Goal: Information Seeking & Learning: Check status

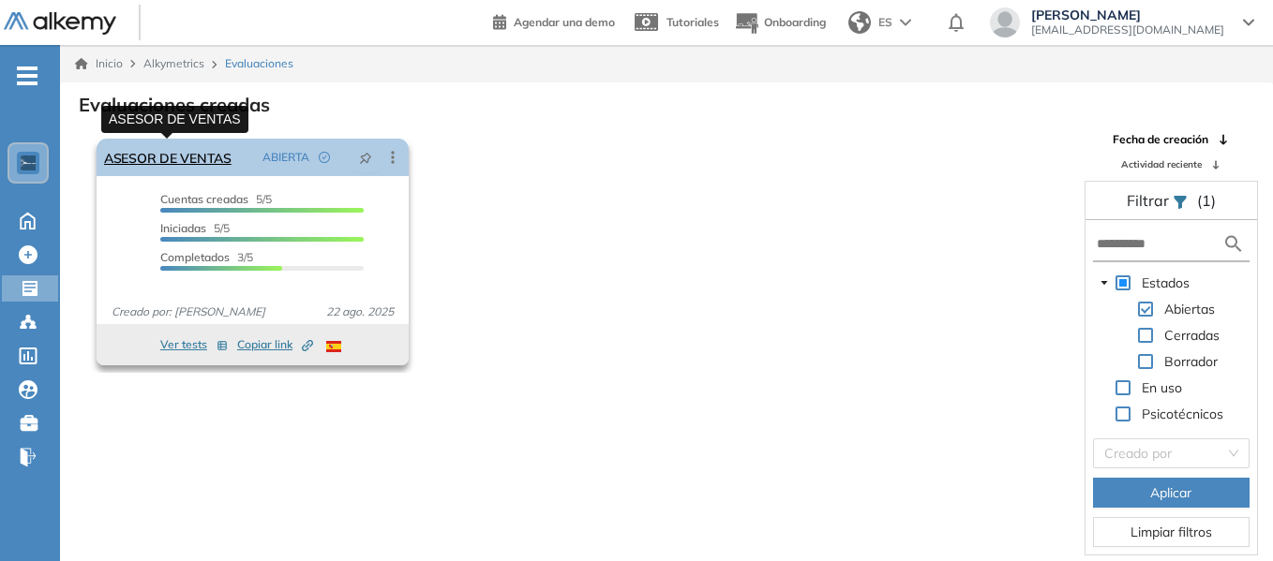
click at [190, 153] on link "ASESOR DE VENTAS" at bounding box center [167, 157] width 127 height 37
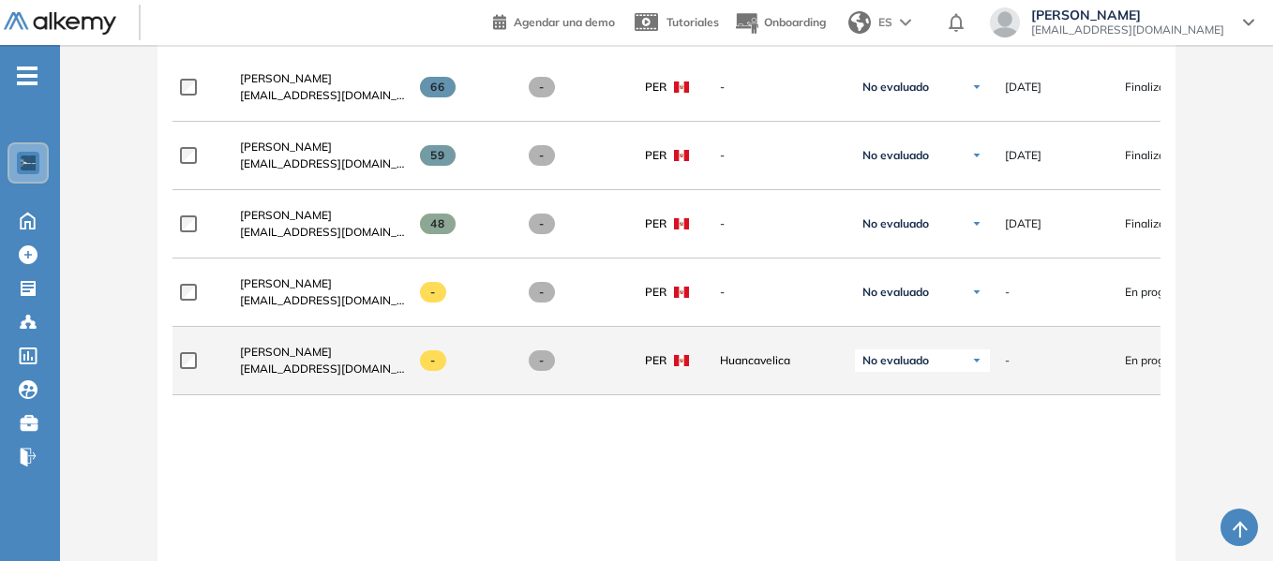
scroll to position [562, 0]
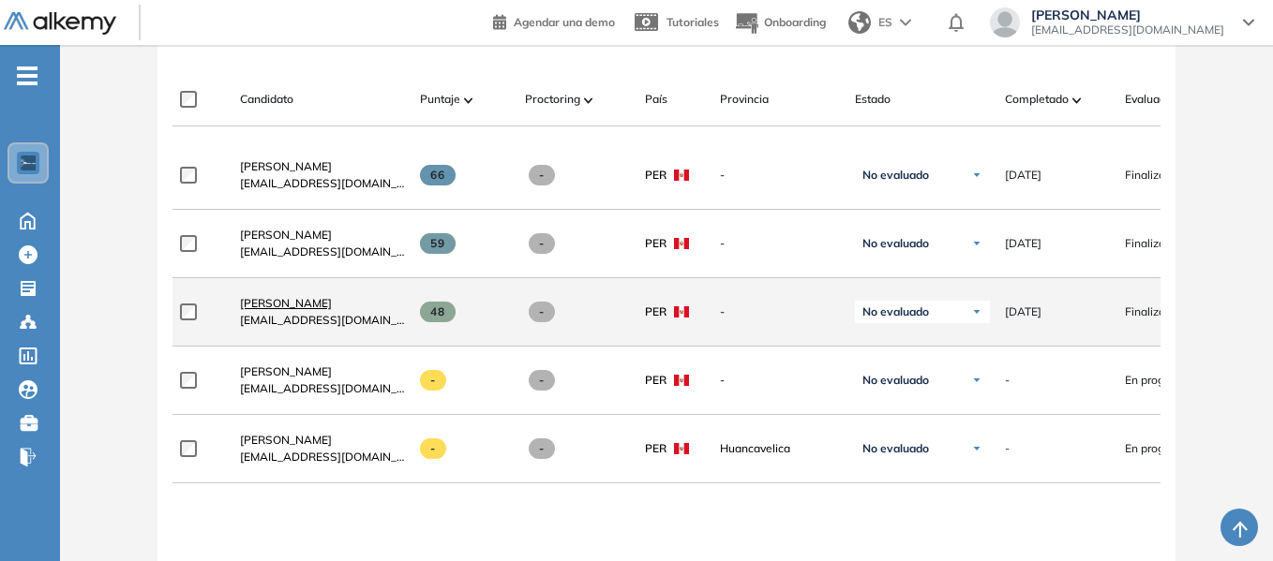
click at [269, 308] on span "[PERSON_NAME]" at bounding box center [286, 303] width 92 height 14
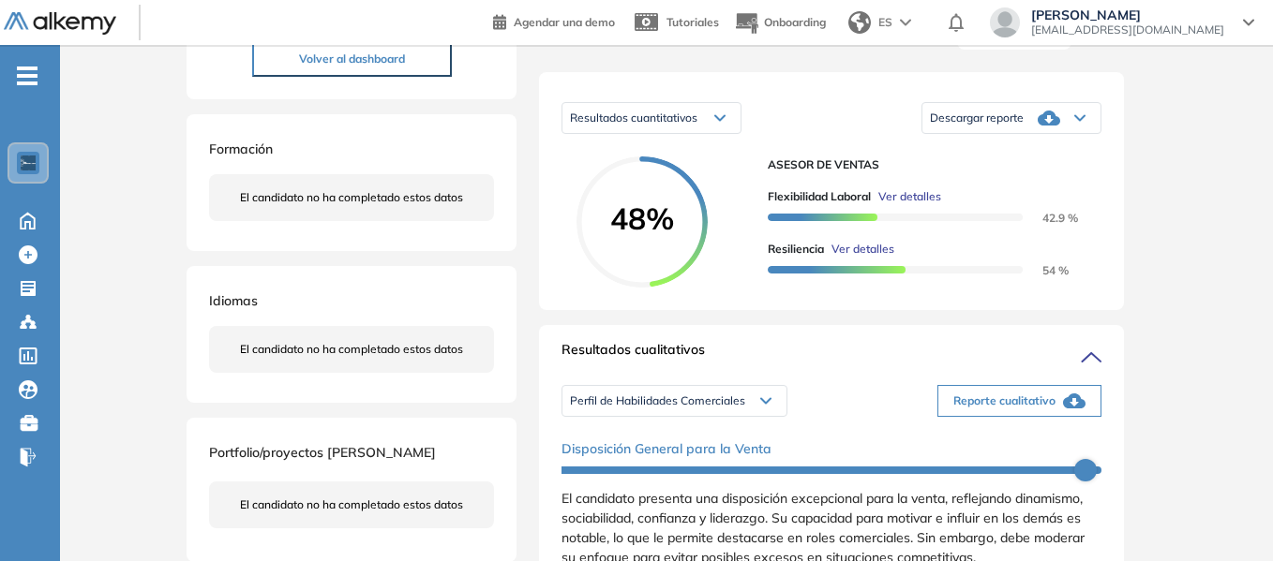
scroll to position [94, 0]
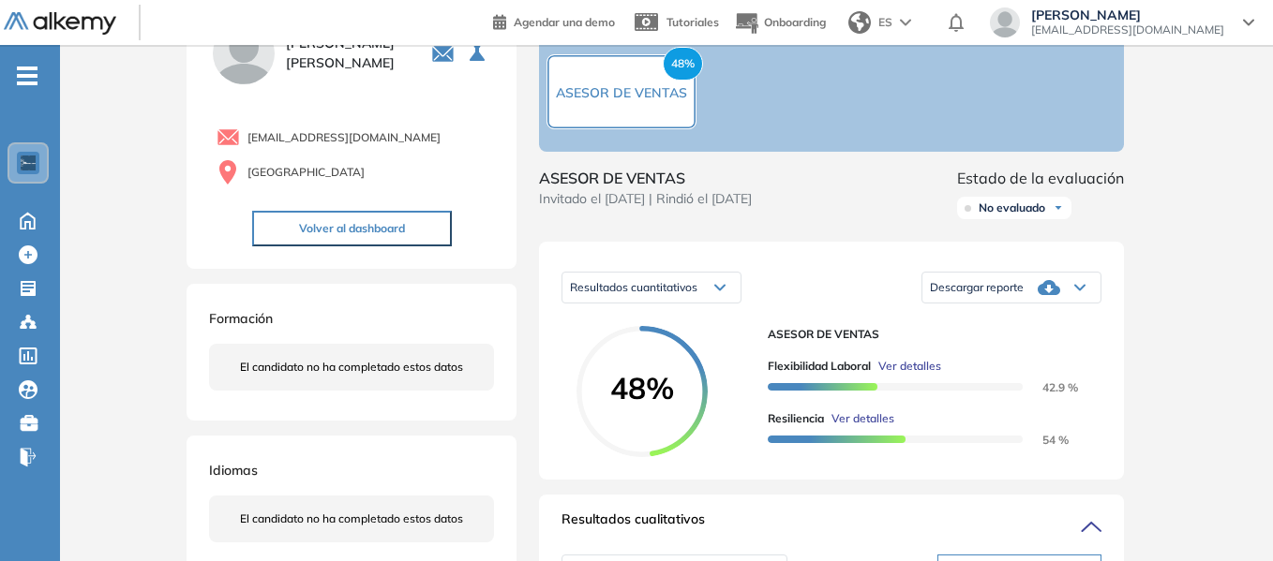
click at [1079, 291] on icon at bounding box center [1079, 287] width 11 height 7
click at [1012, 353] on li "Descargar informe resumido" at bounding box center [1001, 344] width 140 height 19
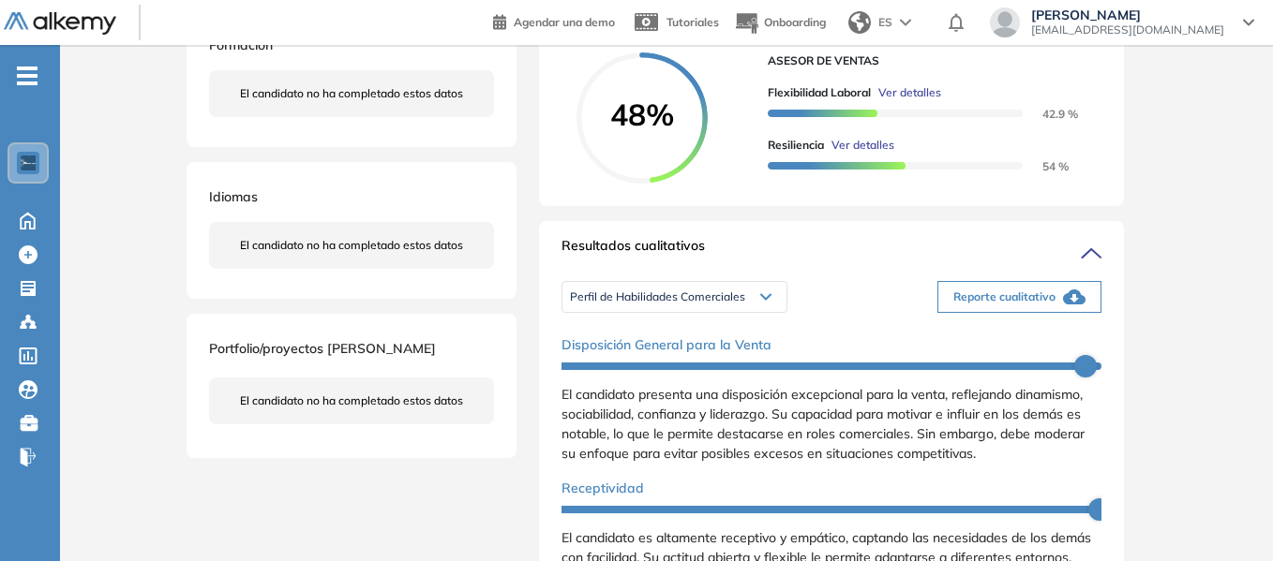
scroll to position [469, 0]
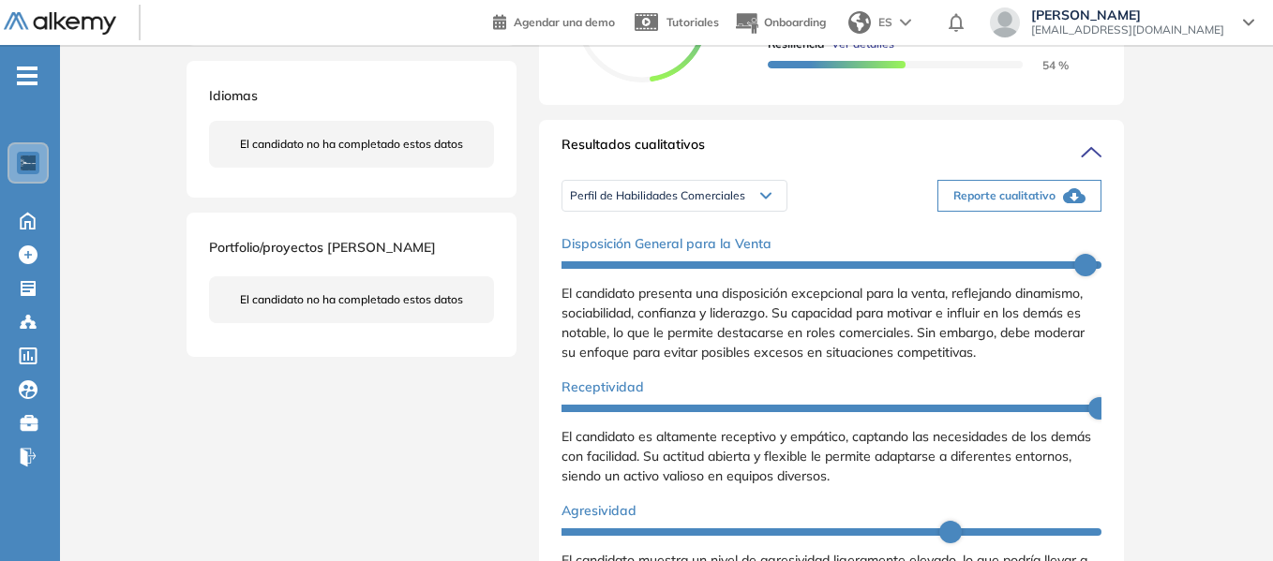
click at [1069, 203] on icon "button" at bounding box center [1074, 195] width 22 height 15
click at [764, 199] on icon at bounding box center [765, 196] width 9 height 5
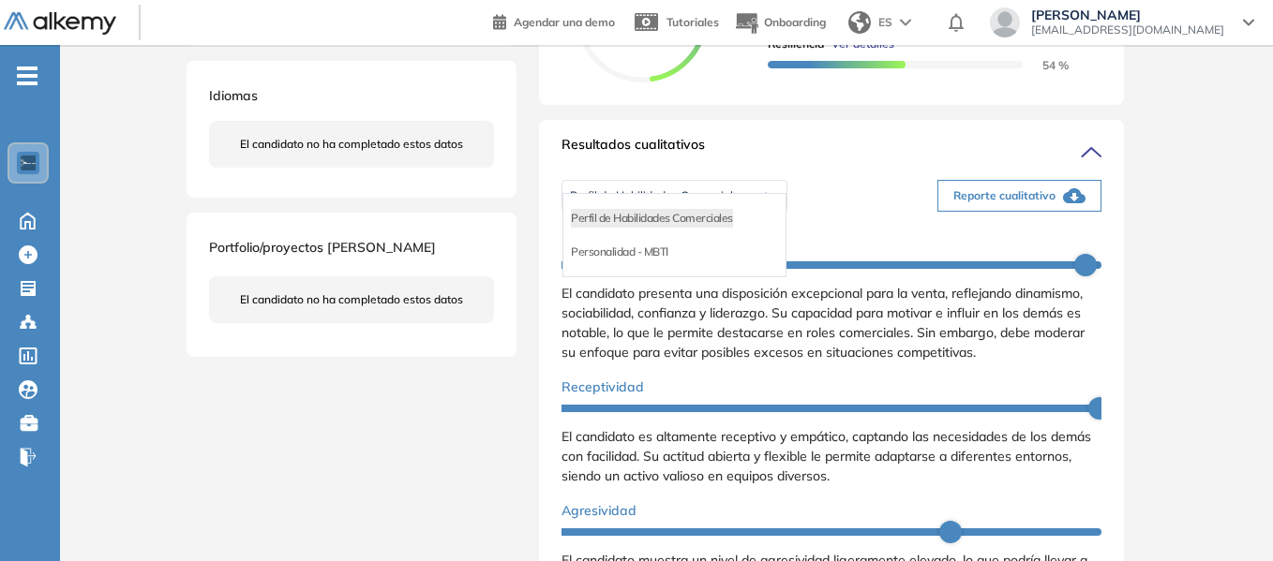
click at [764, 216] on ul "Perfil de Habilidades Comerciales Personalidad - MBTI" at bounding box center [674, 235] width 224 height 84
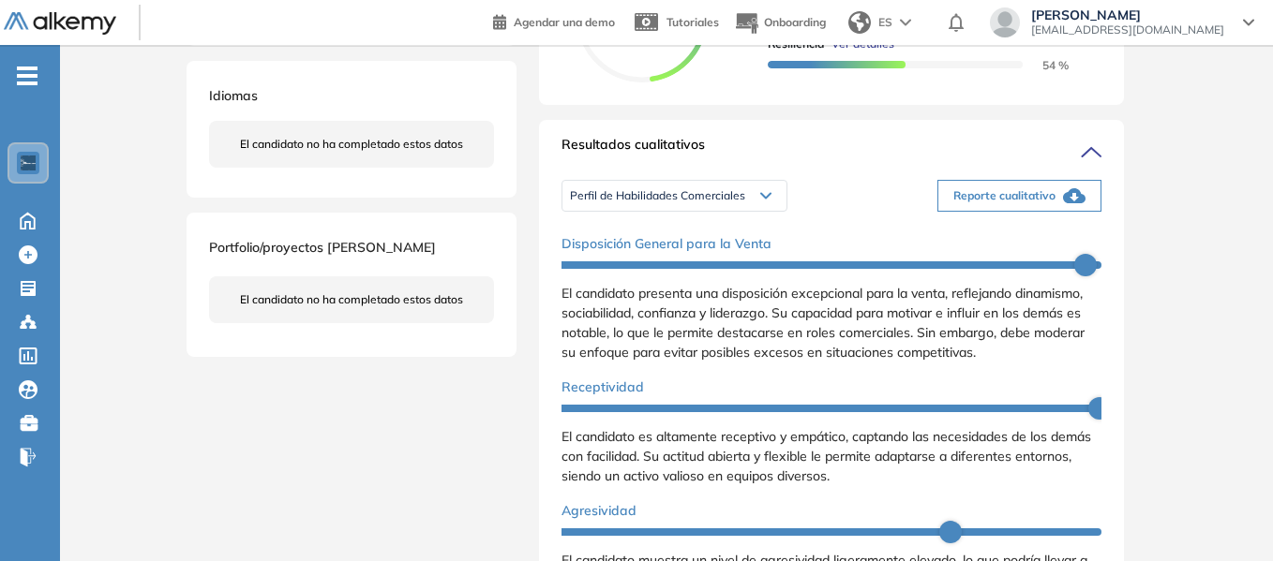
click at [849, 207] on div "Perfil de Habilidades Comerciales Perfil de Habilidades Comerciales Personalida…" at bounding box center [831, 195] width 540 height 47
click at [847, 219] on div "Perfil de Habilidades Comerciales Perfil de Habilidades Comerciales Personalida…" at bounding box center [831, 195] width 540 height 47
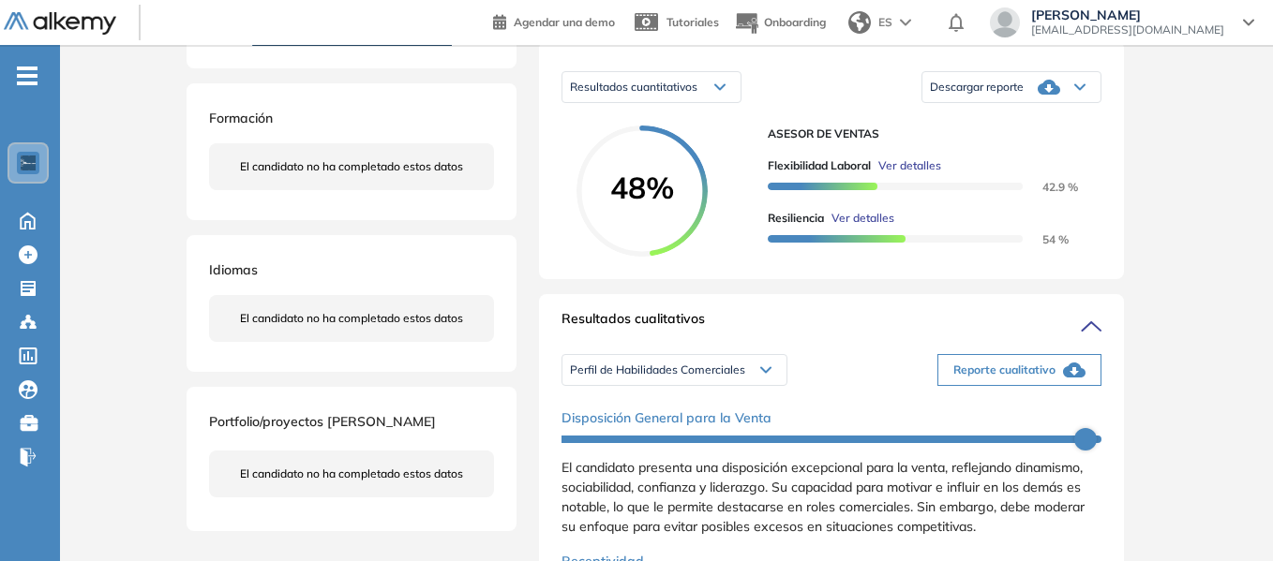
scroll to position [281, 0]
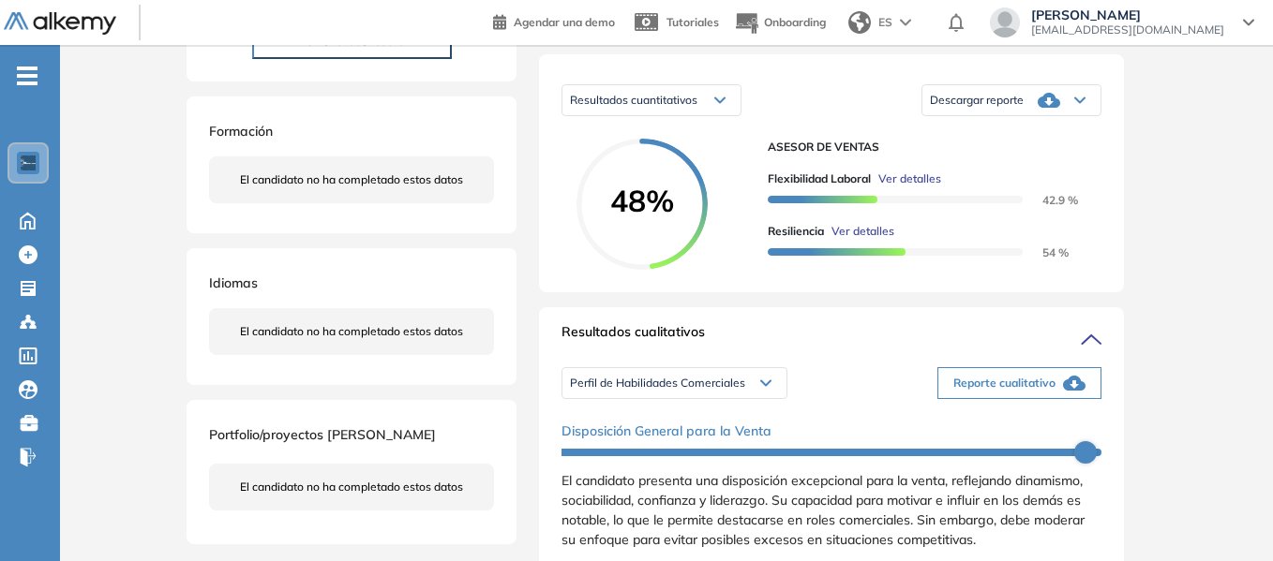
click at [1066, 395] on icon "button" at bounding box center [1074, 383] width 22 height 22
click at [764, 386] on icon at bounding box center [765, 383] width 9 height 5
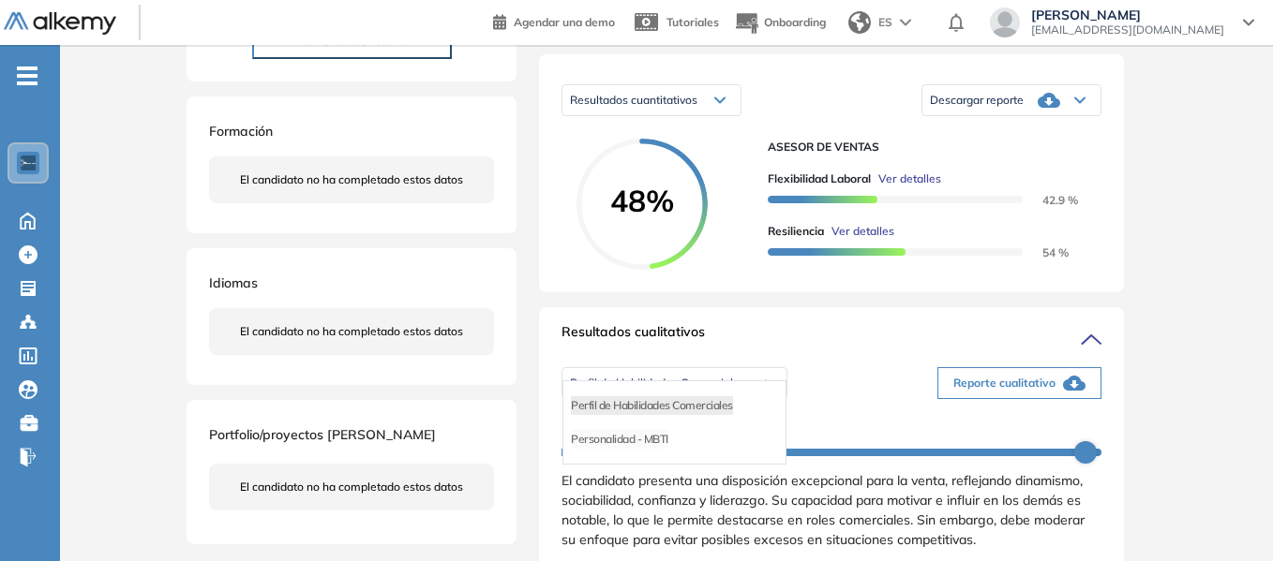
click at [667, 449] on li "Personalidad - MBTI" at bounding box center [619, 439] width 97 height 19
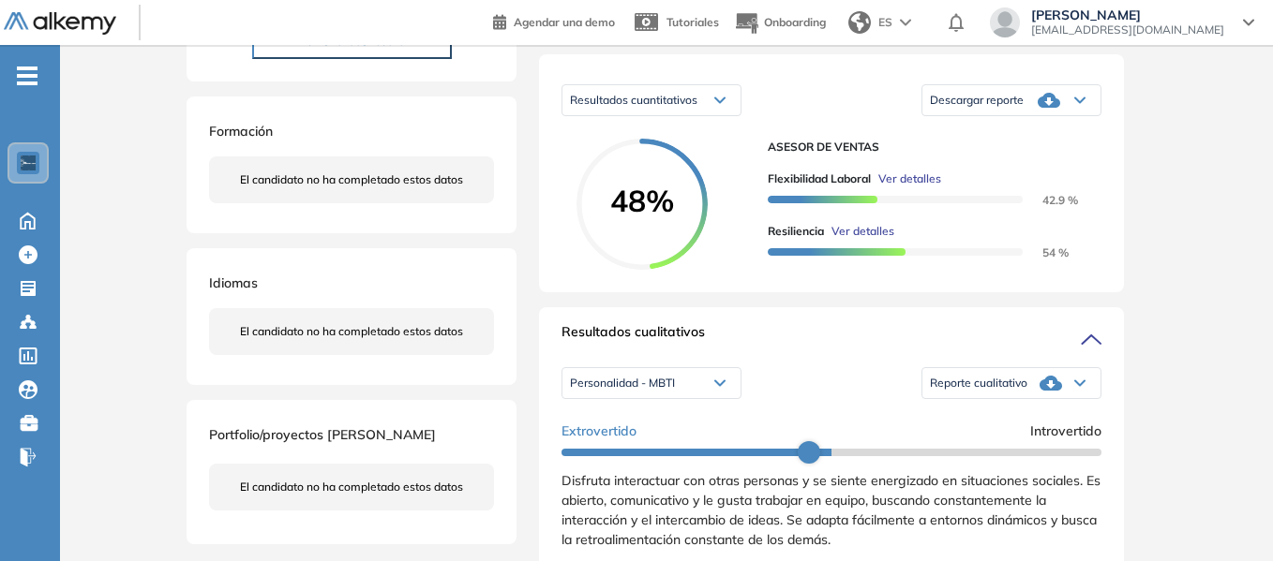
click at [1040, 391] on icon at bounding box center [1050, 383] width 22 height 15
click at [1008, 449] on li "Reporte sin Afinidad AI" at bounding box center [986, 439] width 111 height 19
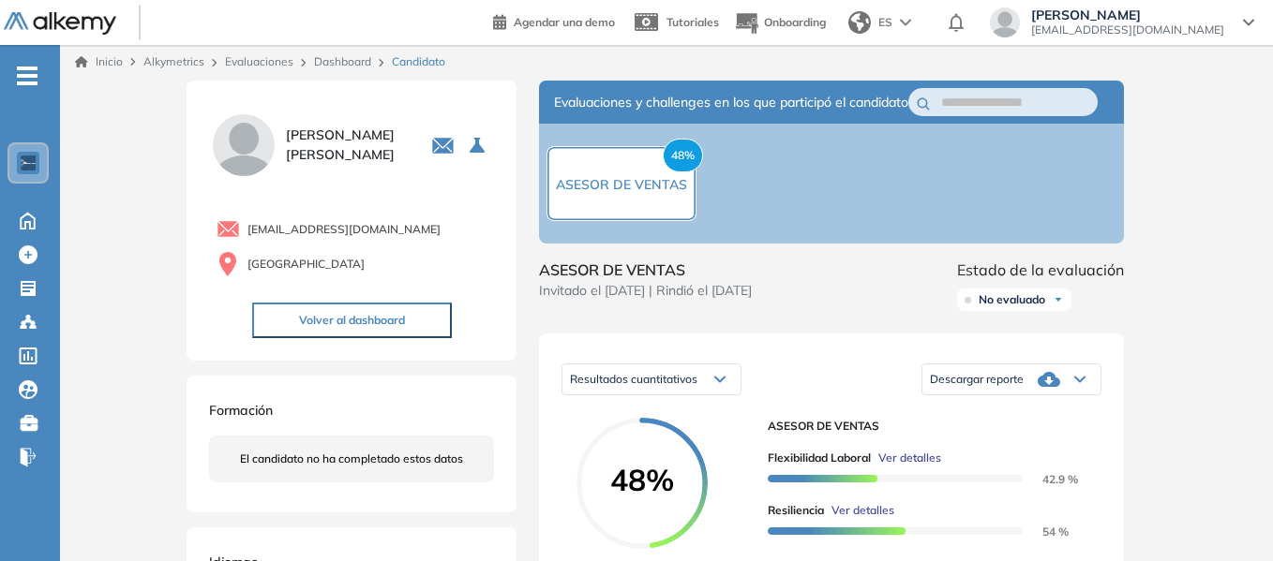
scroll to position [0, 0]
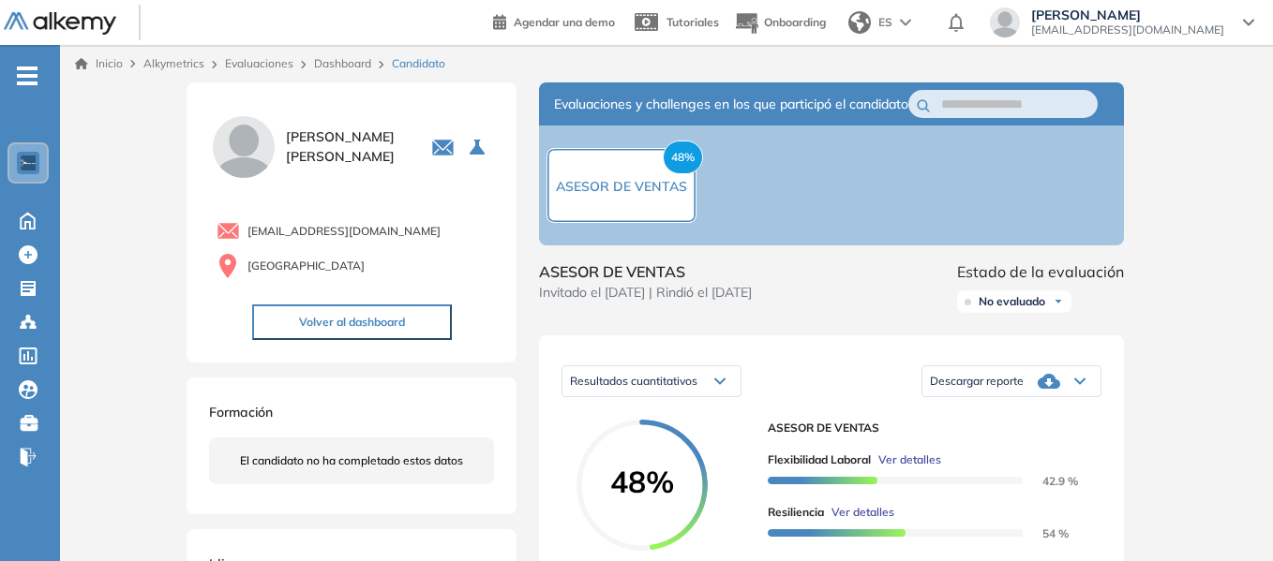
click at [531, 66] on div "Inicio Alkymetrics Evaluaciones Dashboard Candidato" at bounding box center [666, 63] width 1183 height 17
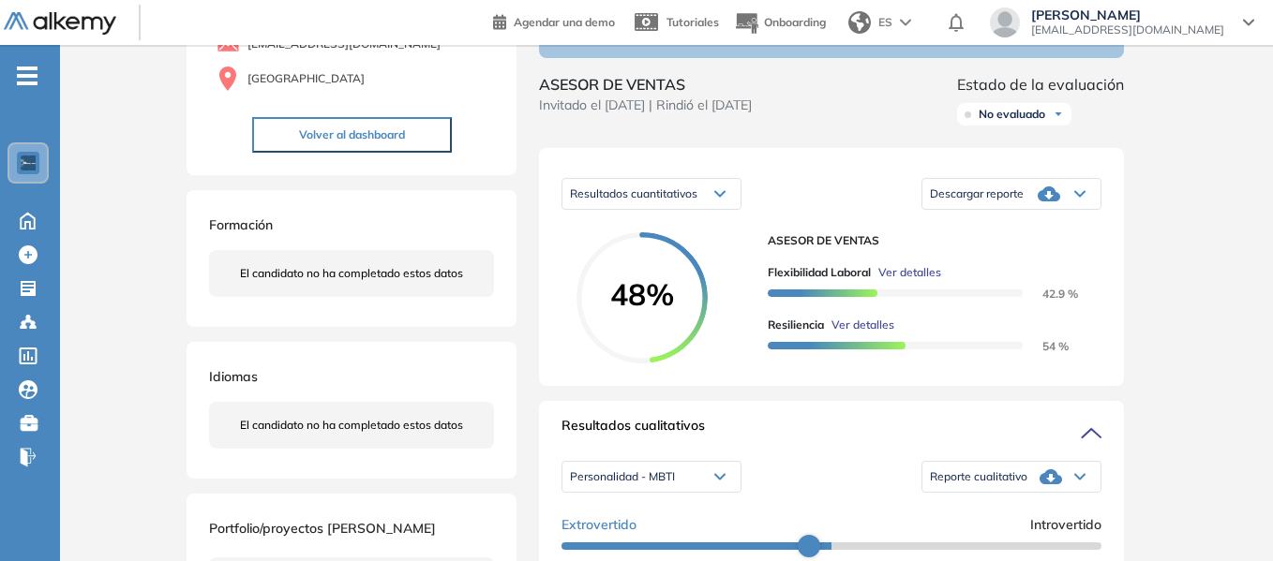
scroll to position [281, 0]
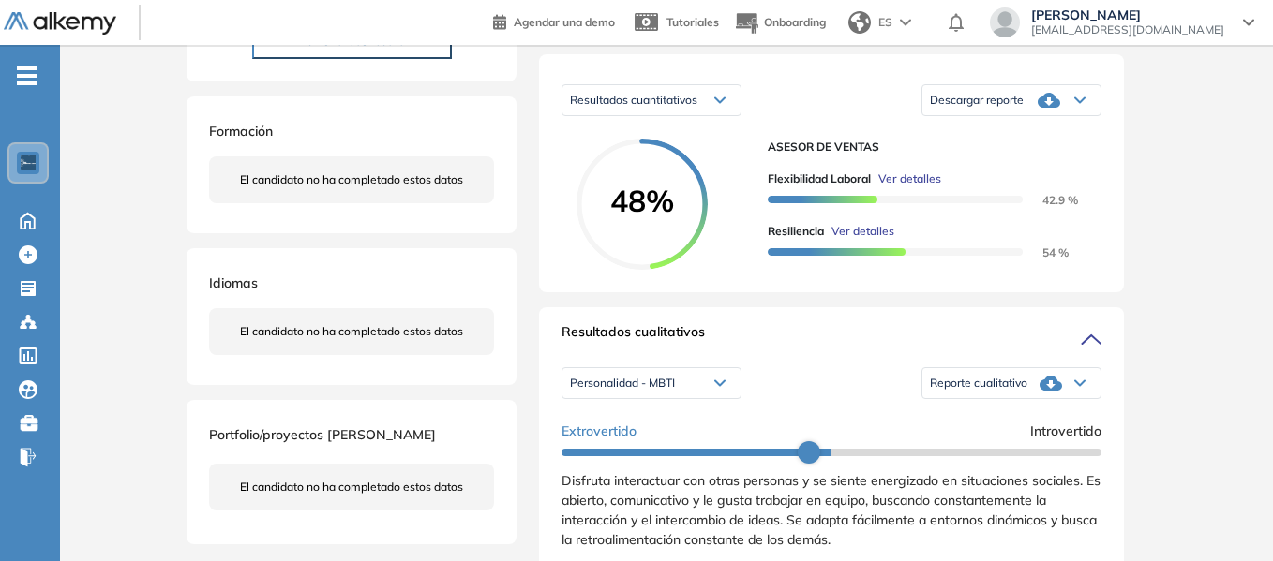
click at [720, 104] on icon at bounding box center [719, 100] width 11 height 7
click at [821, 114] on div "Resultados cuantitativos Resultados cuantitativos Resultados relativos Descarga…" at bounding box center [831, 100] width 540 height 47
click at [729, 398] on div "Personalidad - MBTI" at bounding box center [651, 383] width 178 height 30
click at [810, 352] on div "Resultados cualitativos" at bounding box center [831, 337] width 540 height 30
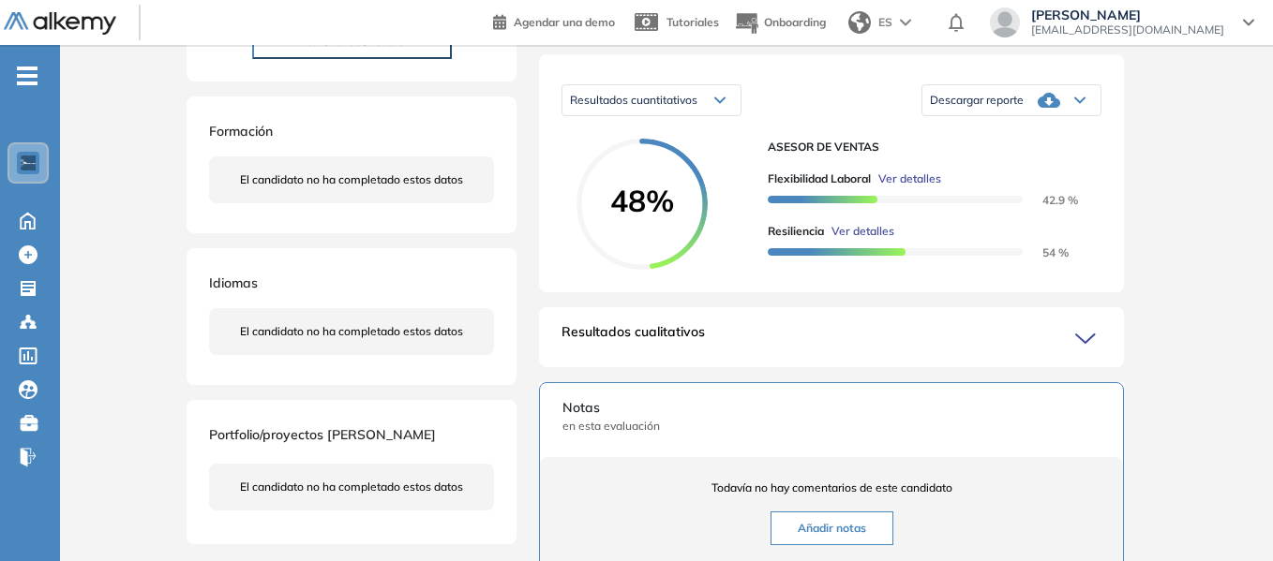
click at [1092, 352] on icon at bounding box center [1088, 339] width 26 height 26
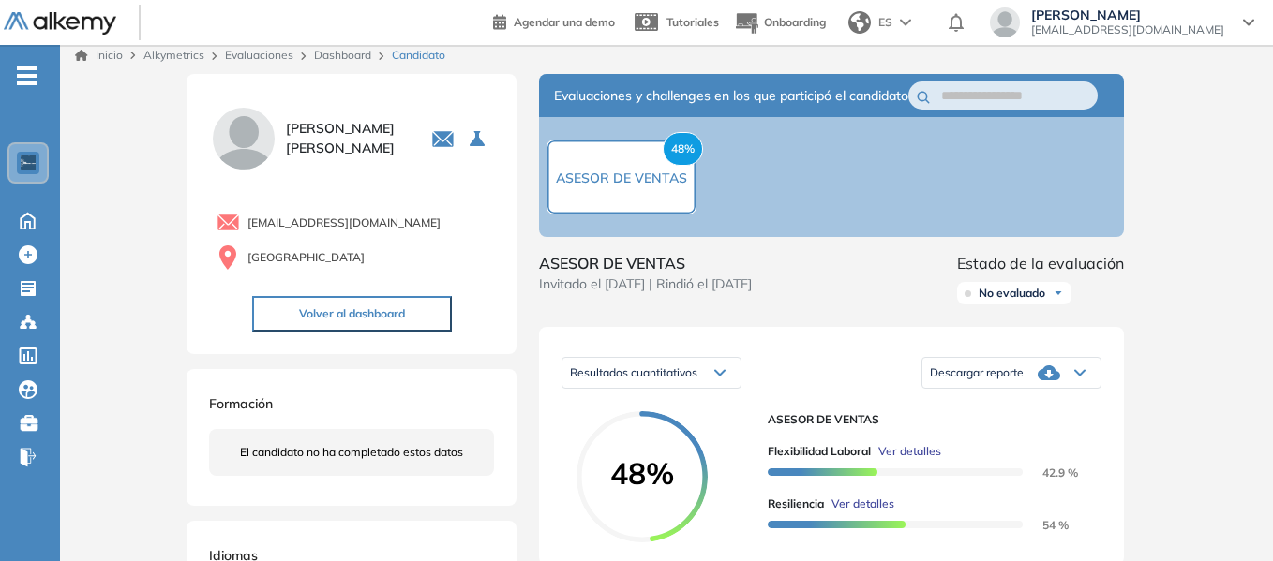
scroll to position [0, 0]
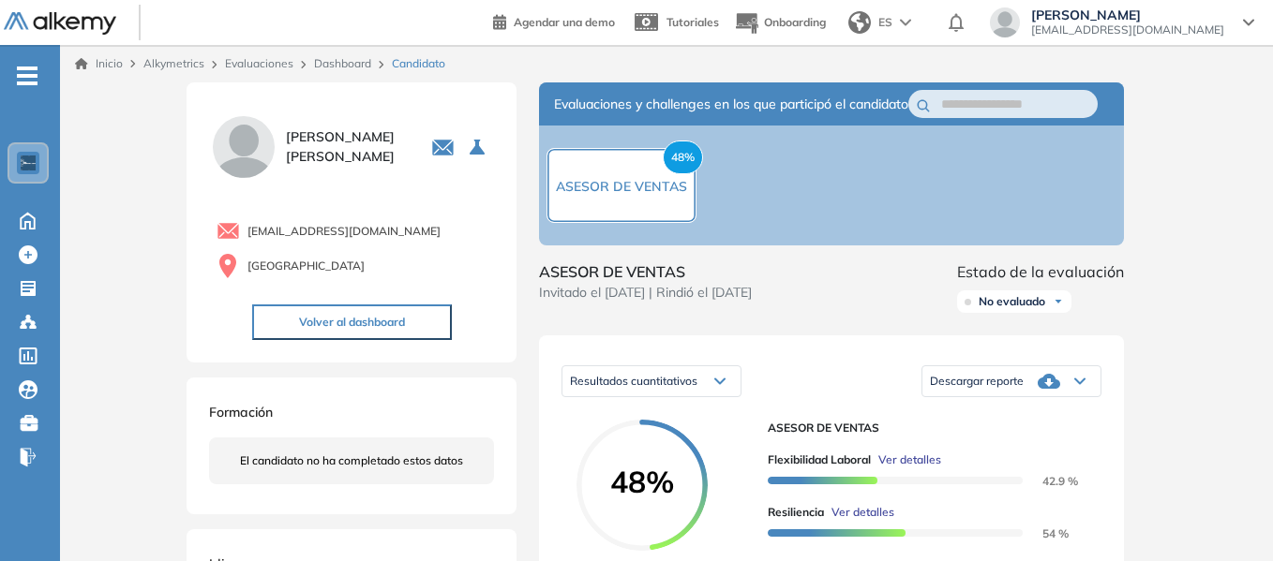
click at [358, 63] on link "Dashboard" at bounding box center [342, 63] width 57 height 14
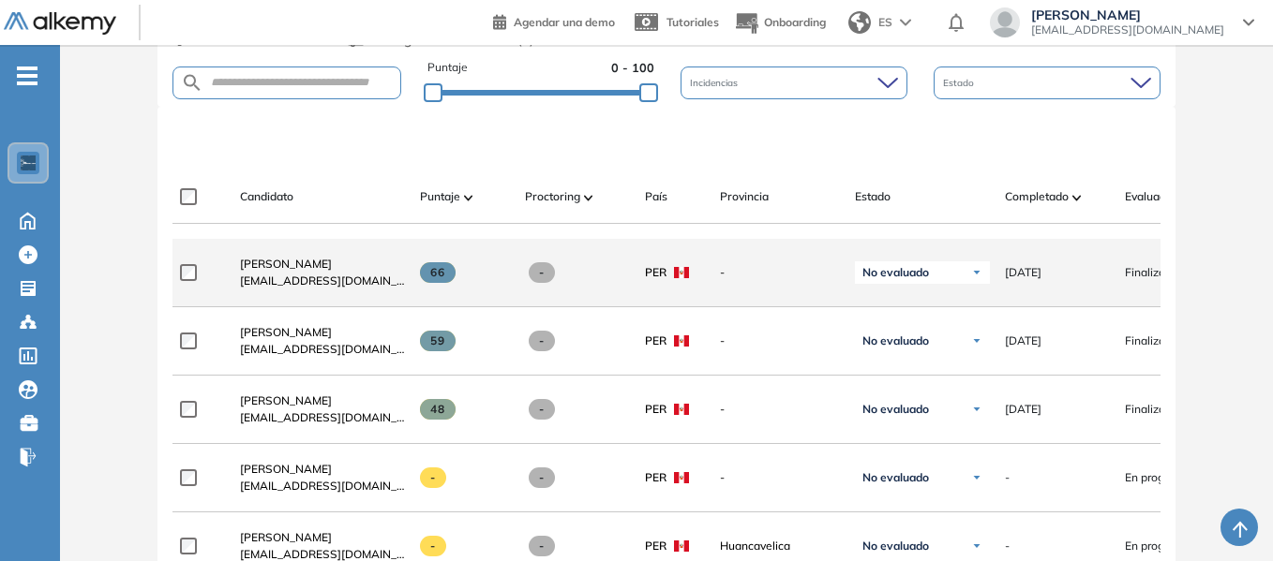
scroll to position [469, 0]
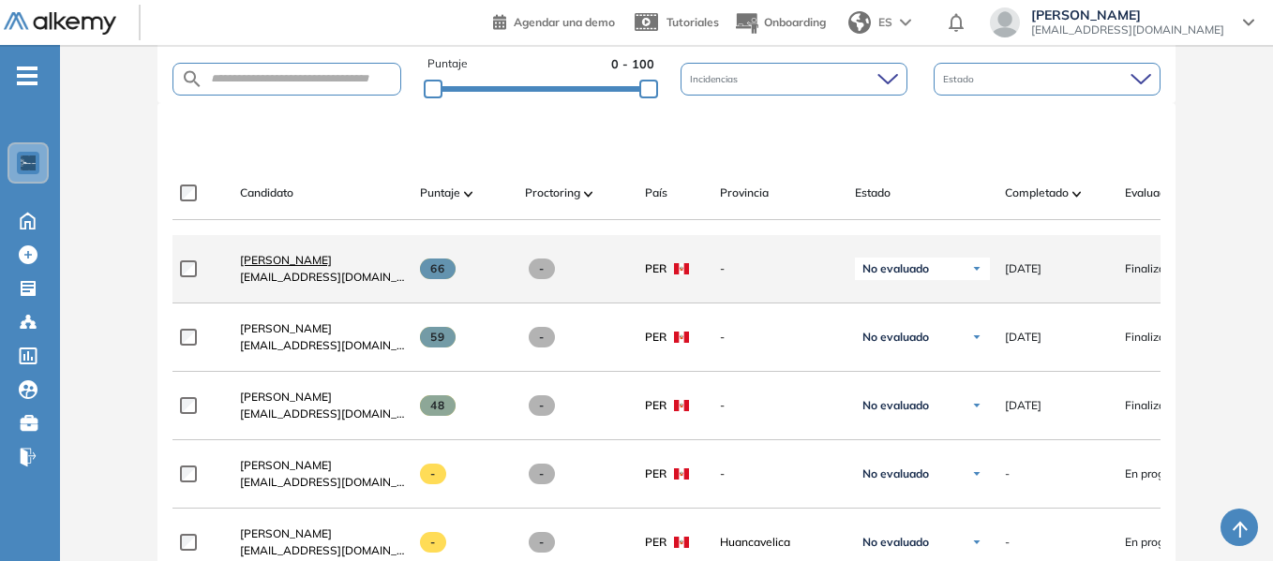
click at [302, 264] on span "[PERSON_NAME]" at bounding box center [286, 260] width 92 height 14
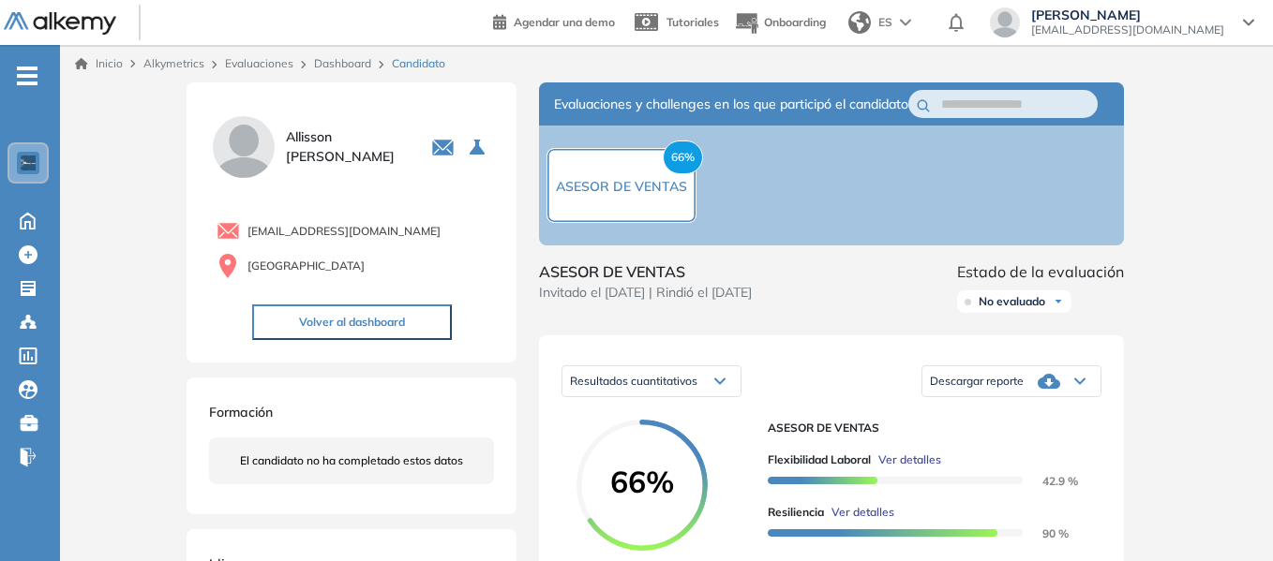
click at [354, 59] on link "Dashboard" at bounding box center [342, 63] width 57 height 14
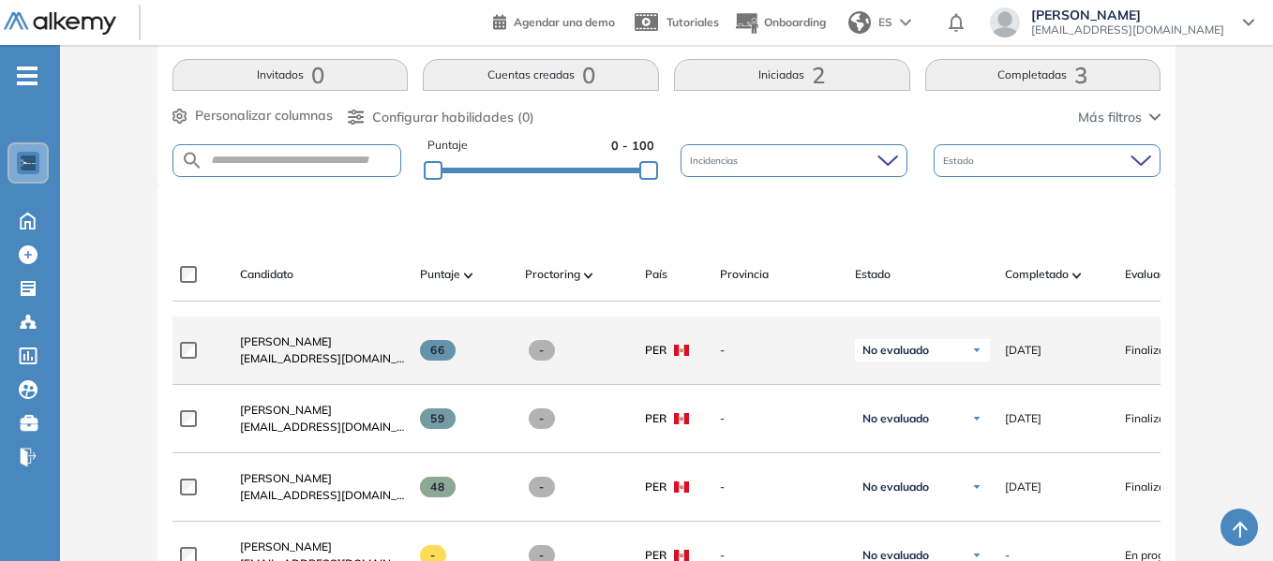
scroll to position [469, 0]
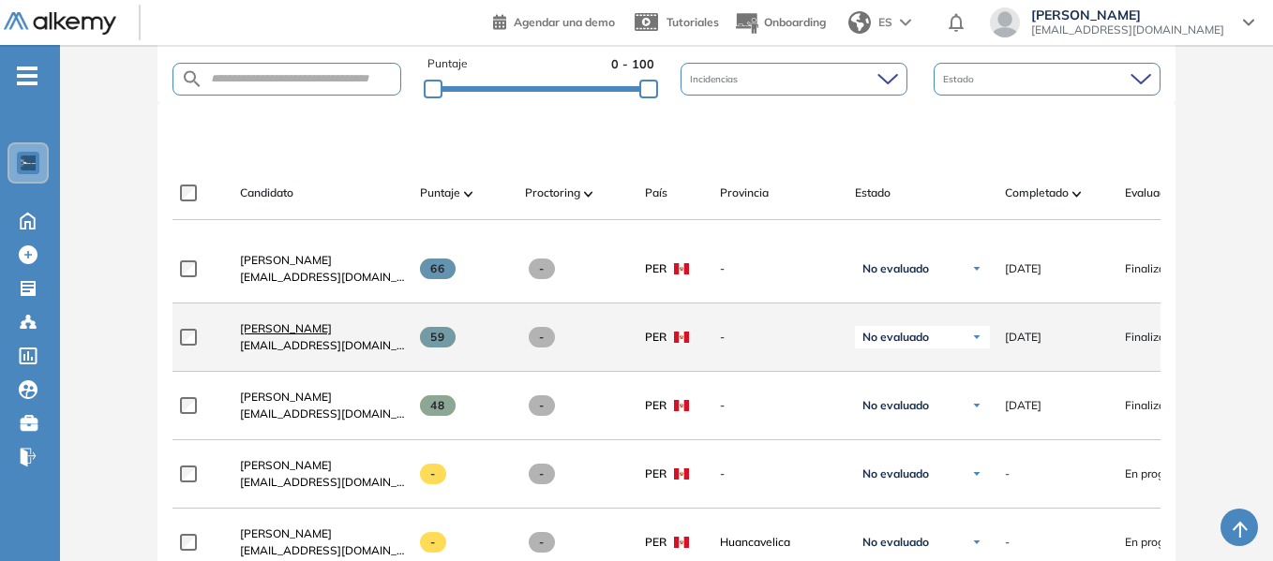
click at [315, 334] on span "[PERSON_NAME]" at bounding box center [286, 328] width 92 height 14
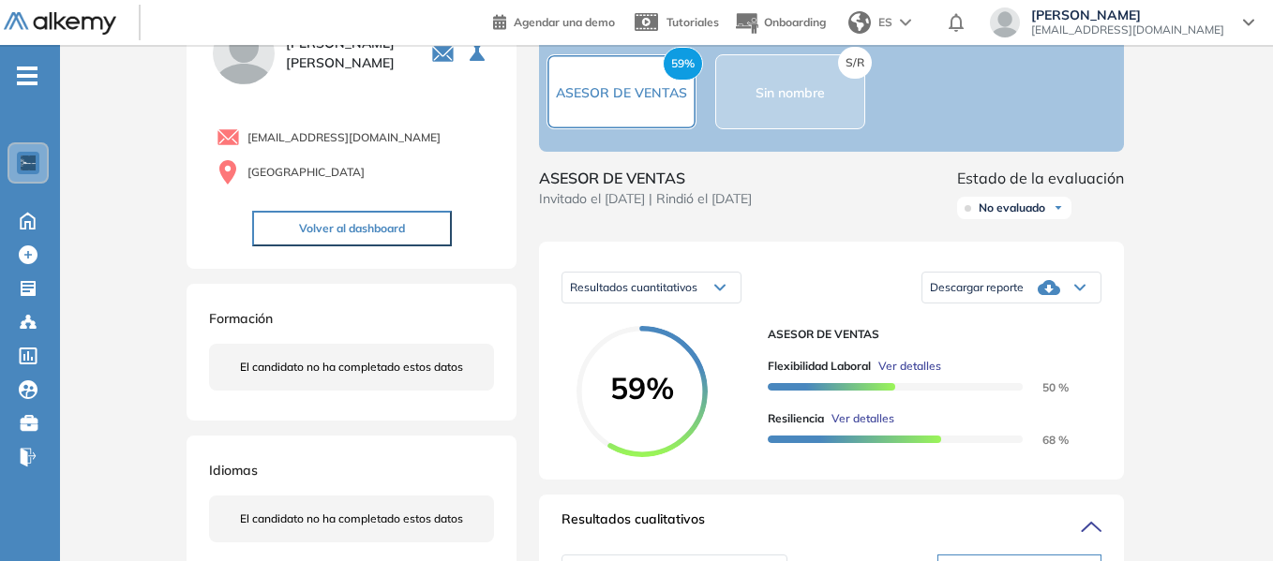
scroll to position [187, 0]
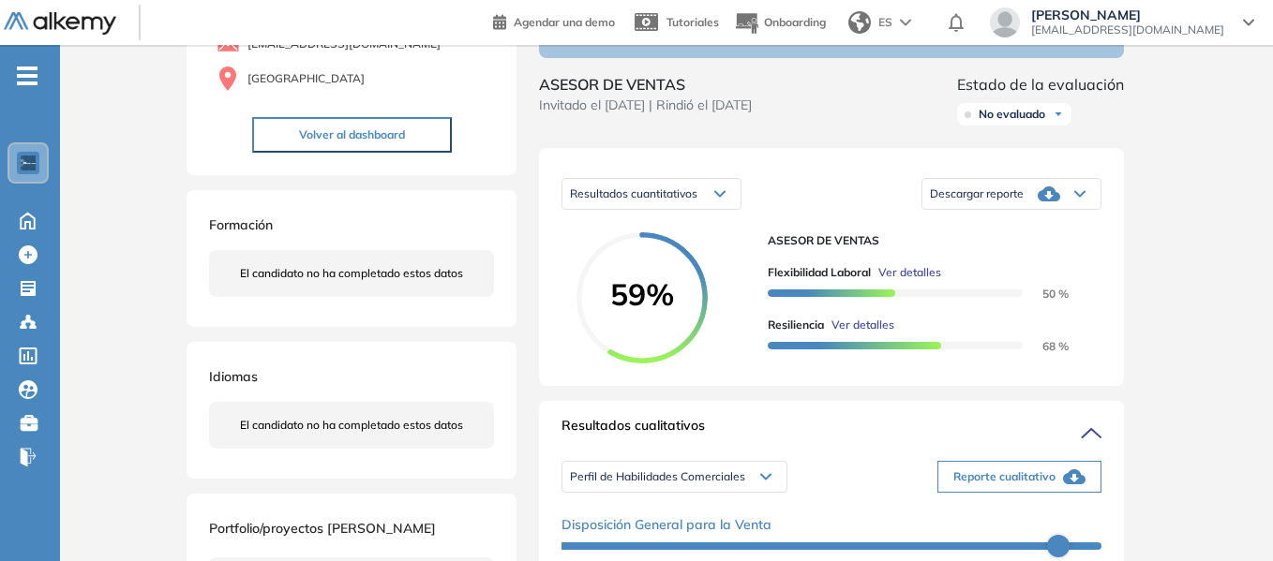
click at [725, 209] on div "Resultados cuantitativos" at bounding box center [651, 194] width 178 height 30
click at [814, 194] on div "Resultados cuantitativos Resultados cuantitativos Resultados relativos Descarga…" at bounding box center [831, 194] width 540 height 47
click at [1046, 205] on icon at bounding box center [1049, 194] width 22 height 22
click at [1010, 260] on li "Descargar informe resumido" at bounding box center [1001, 250] width 140 height 19
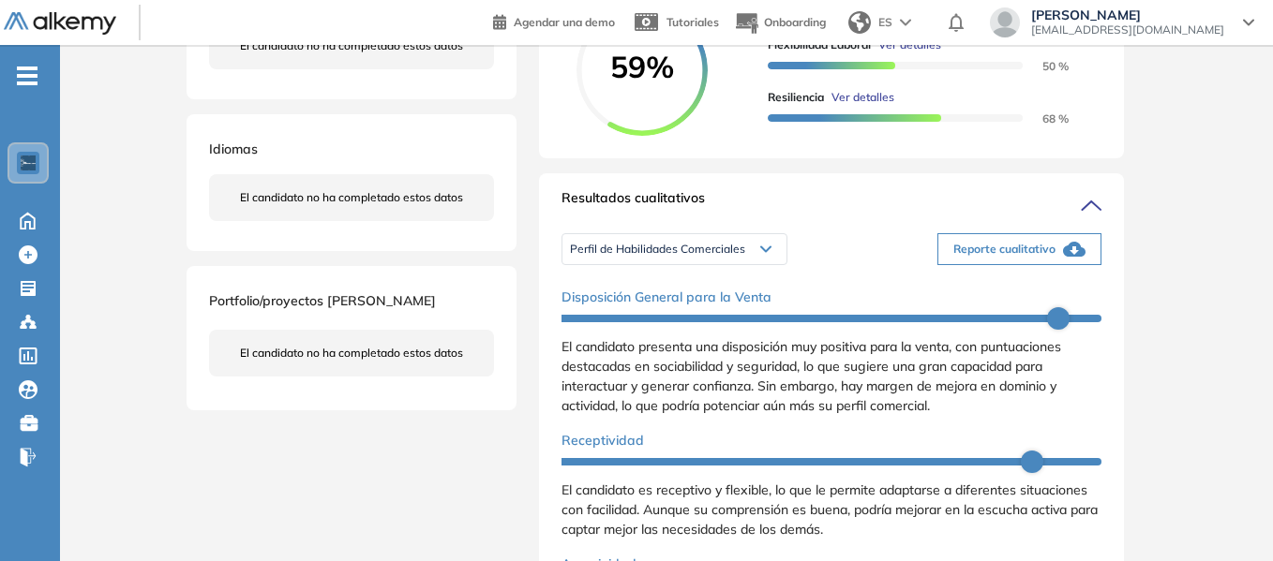
scroll to position [469, 0]
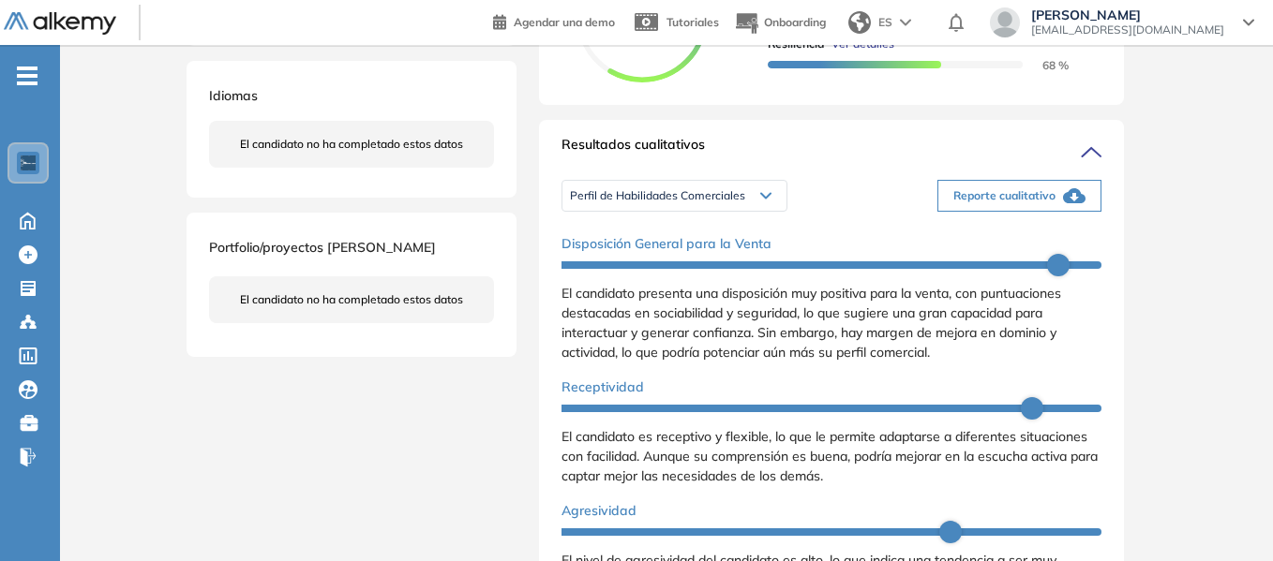
click at [771, 210] on div "Perfil de Habilidades Comerciales" at bounding box center [674, 196] width 224 height 30
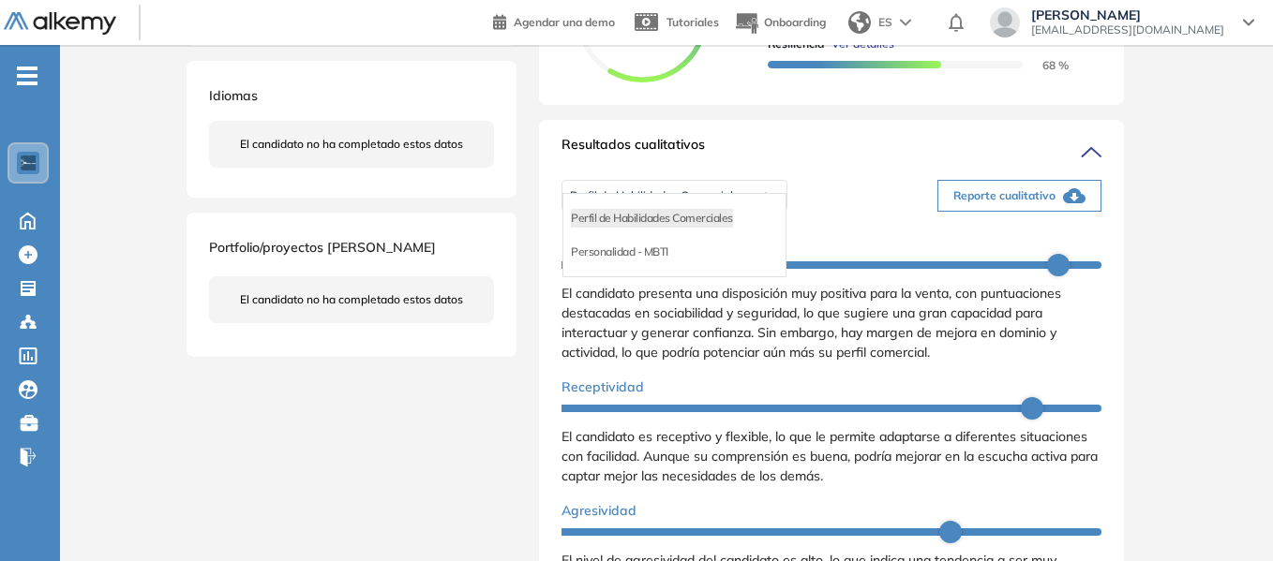
click at [816, 216] on div "Perfil de Habilidades Comerciales Perfil de Habilidades Comerciales Personalida…" at bounding box center [831, 195] width 540 height 47
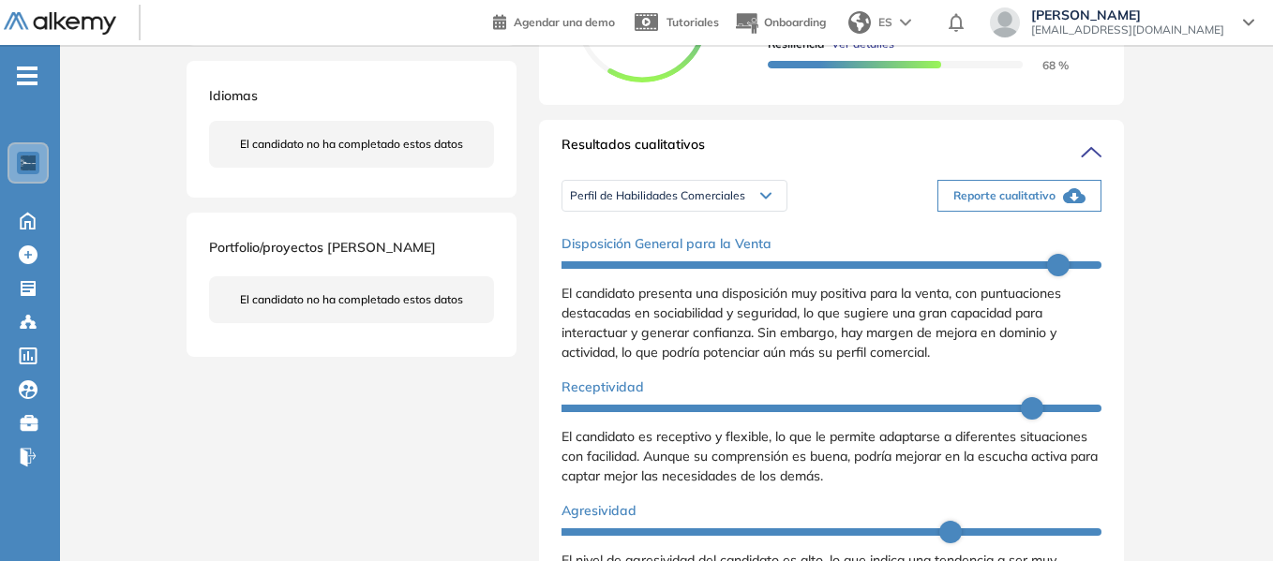
click at [1063, 207] on icon "button" at bounding box center [1074, 196] width 22 height 22
